Goal: Navigation & Orientation: Find specific page/section

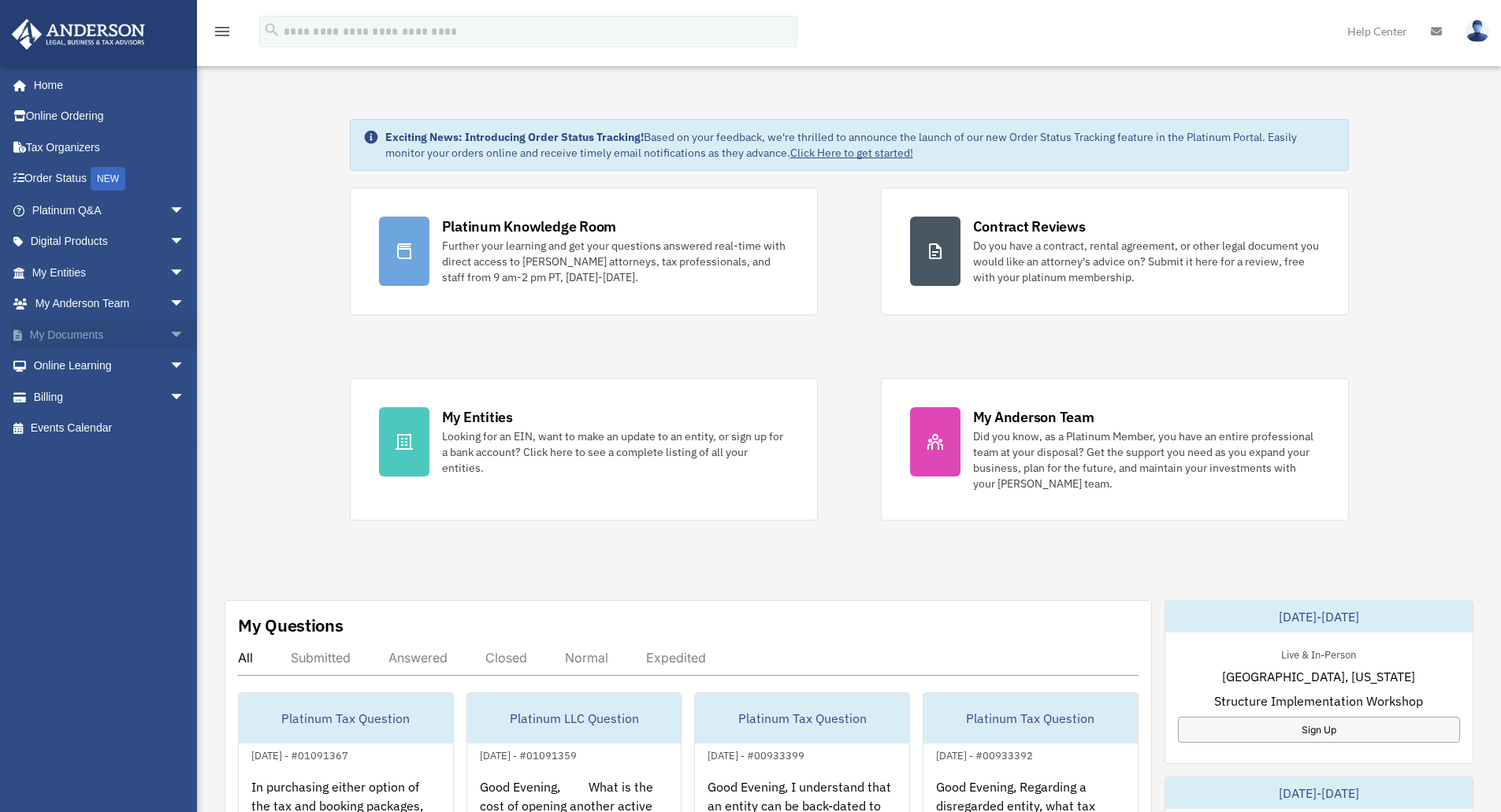
click at [169, 331] on span "arrow_drop_down" at bounding box center [185, 335] width 32 height 33
click at [65, 356] on link "Box" at bounding box center [115, 367] width 187 height 32
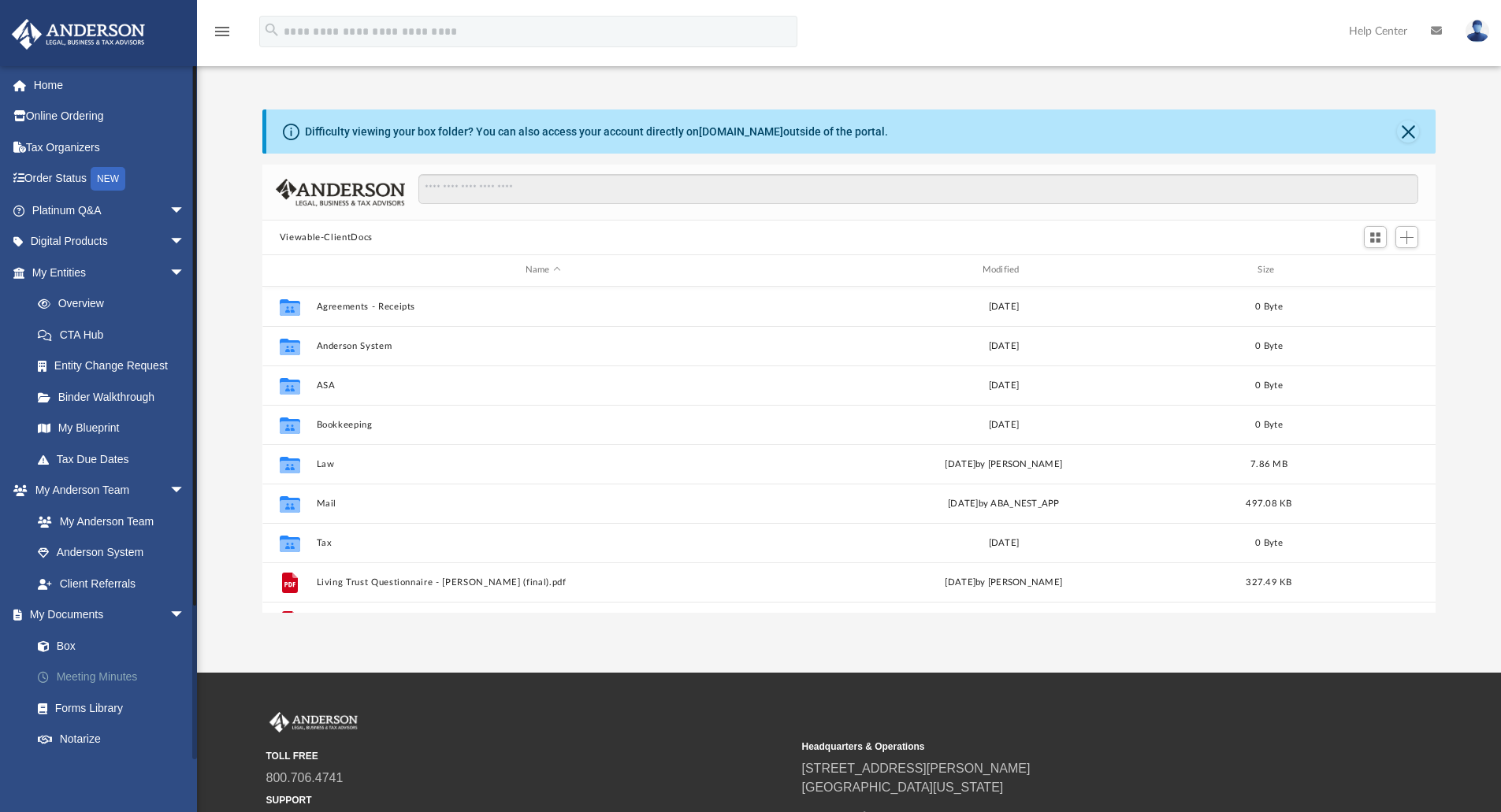
click at [94, 679] on link "Meeting Minutes" at bounding box center [115, 678] width 187 height 32
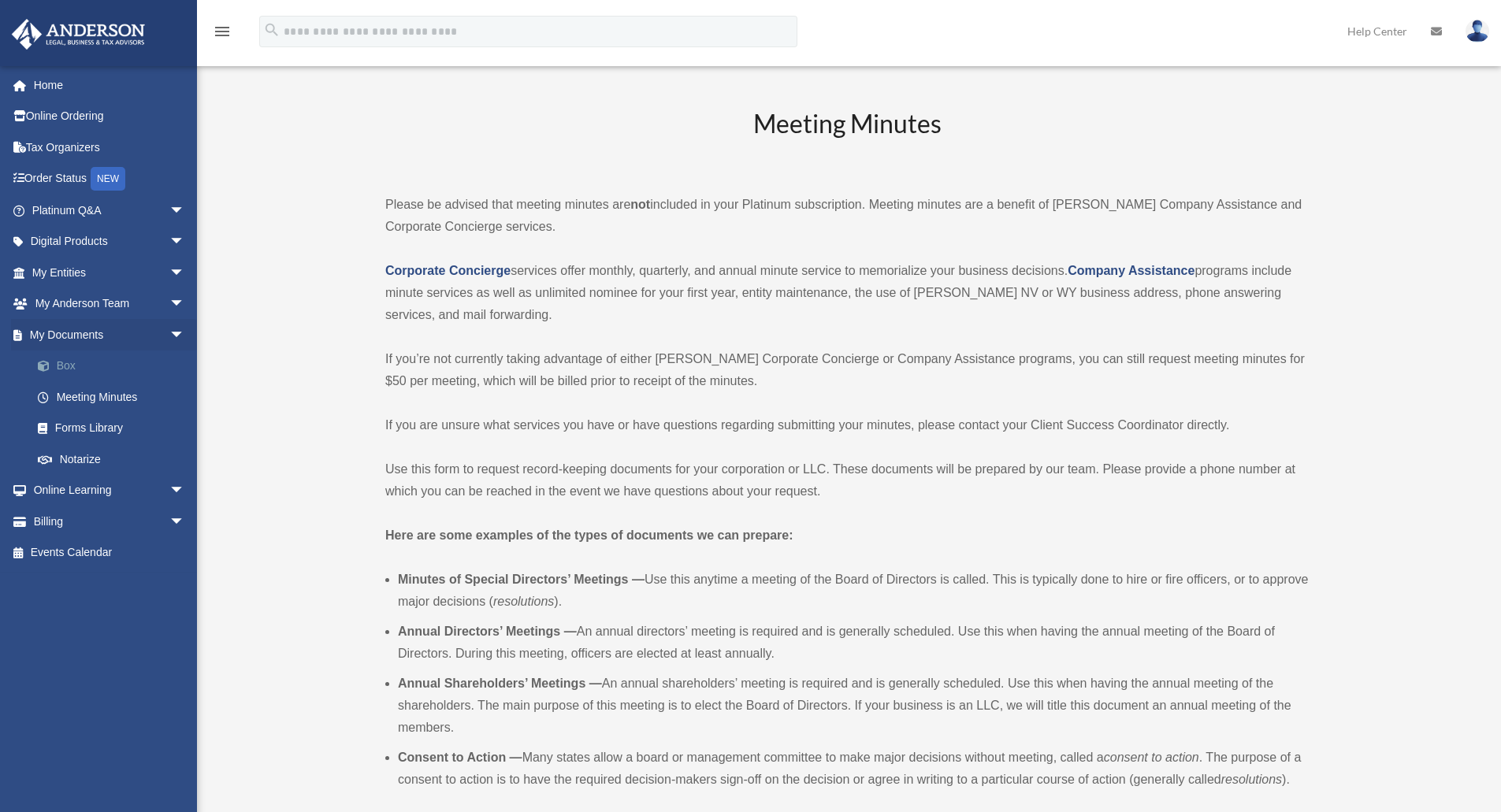
click at [77, 357] on link "Box" at bounding box center [115, 367] width 187 height 32
click at [77, 368] on link "Box" at bounding box center [115, 367] width 187 height 32
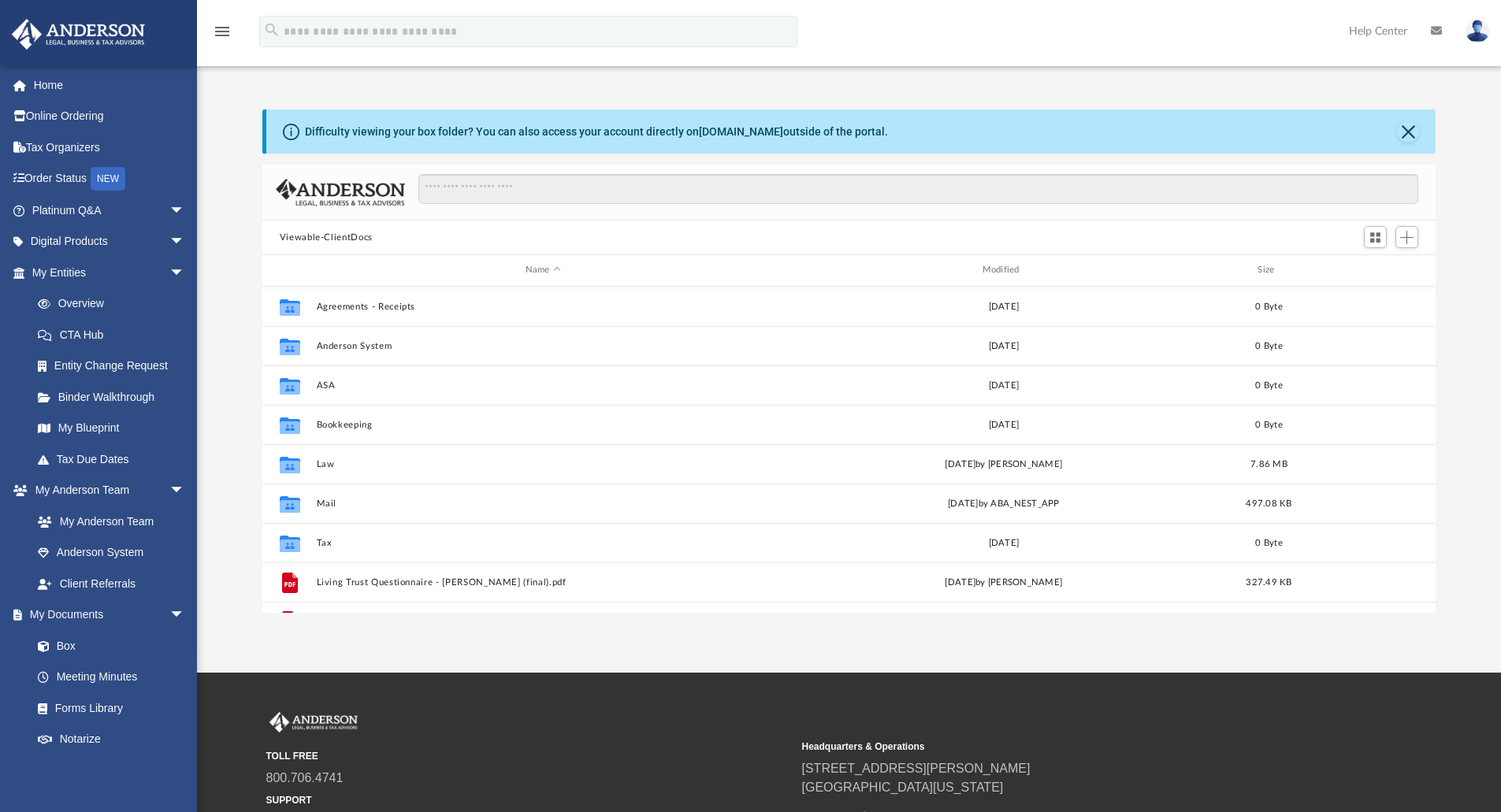
scroll to position [347, 1161]
click at [1409, 133] on button "Close" at bounding box center [1408, 132] width 22 height 22
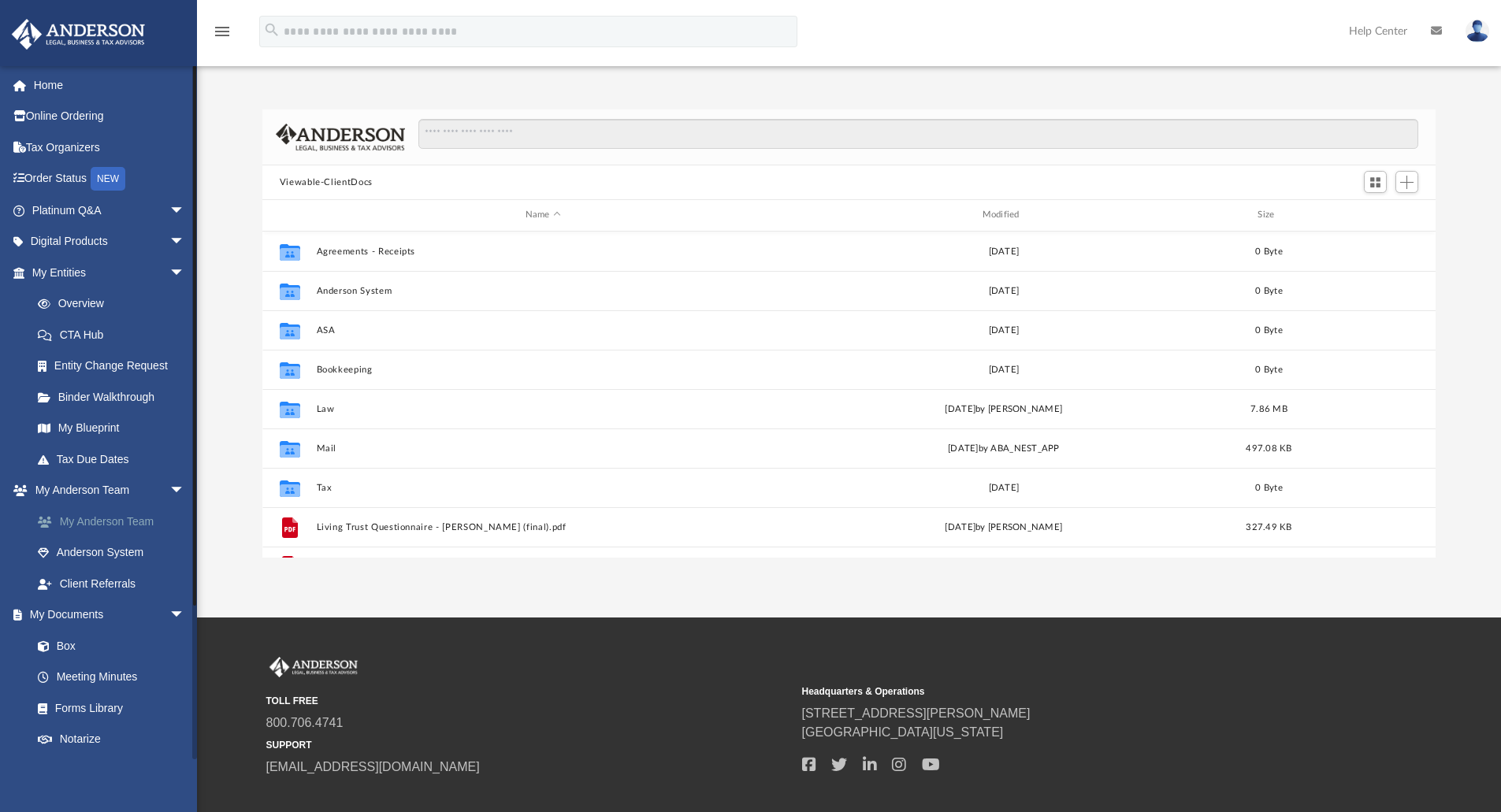
click at [112, 519] on link "My Anderson Team" at bounding box center [115, 521] width 187 height 32
